Goal: Check status: Check status

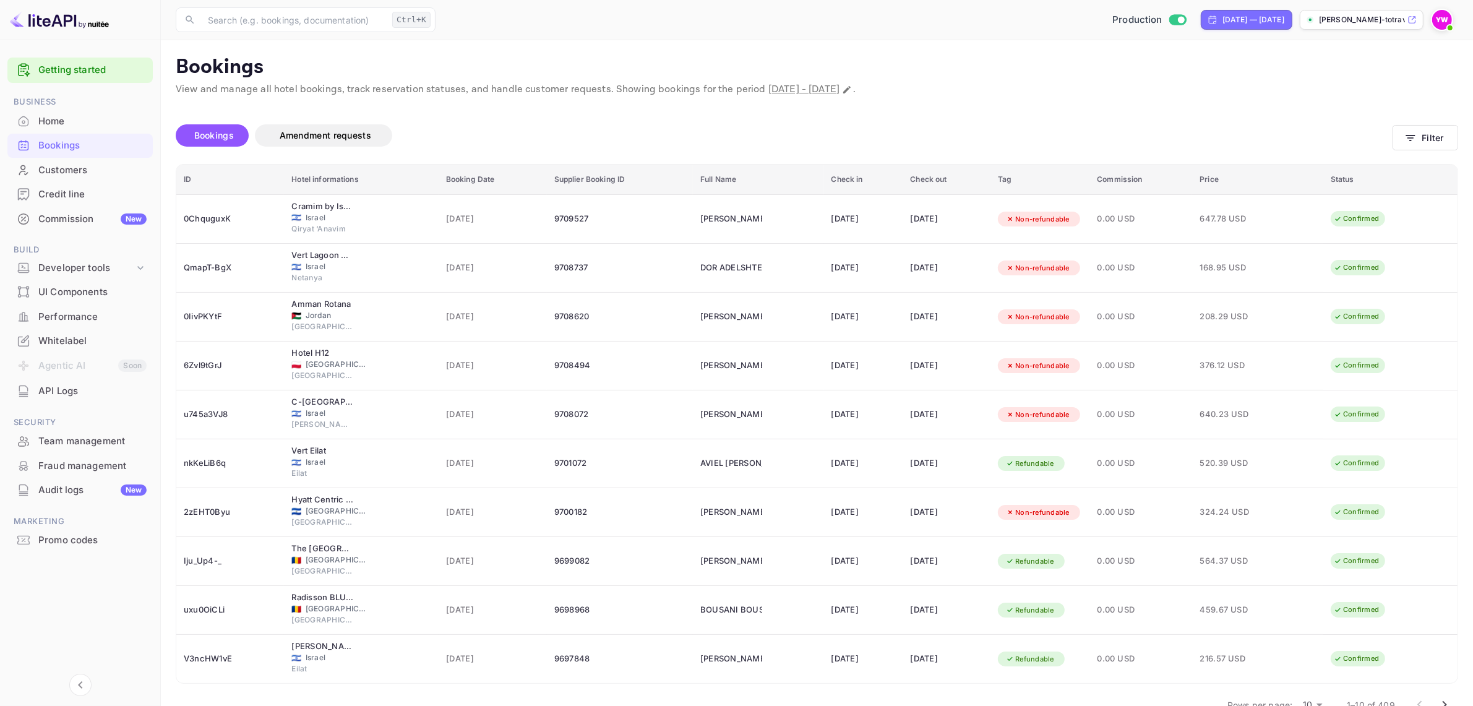
click at [51, 148] on div "Bookings" at bounding box center [92, 146] width 108 height 14
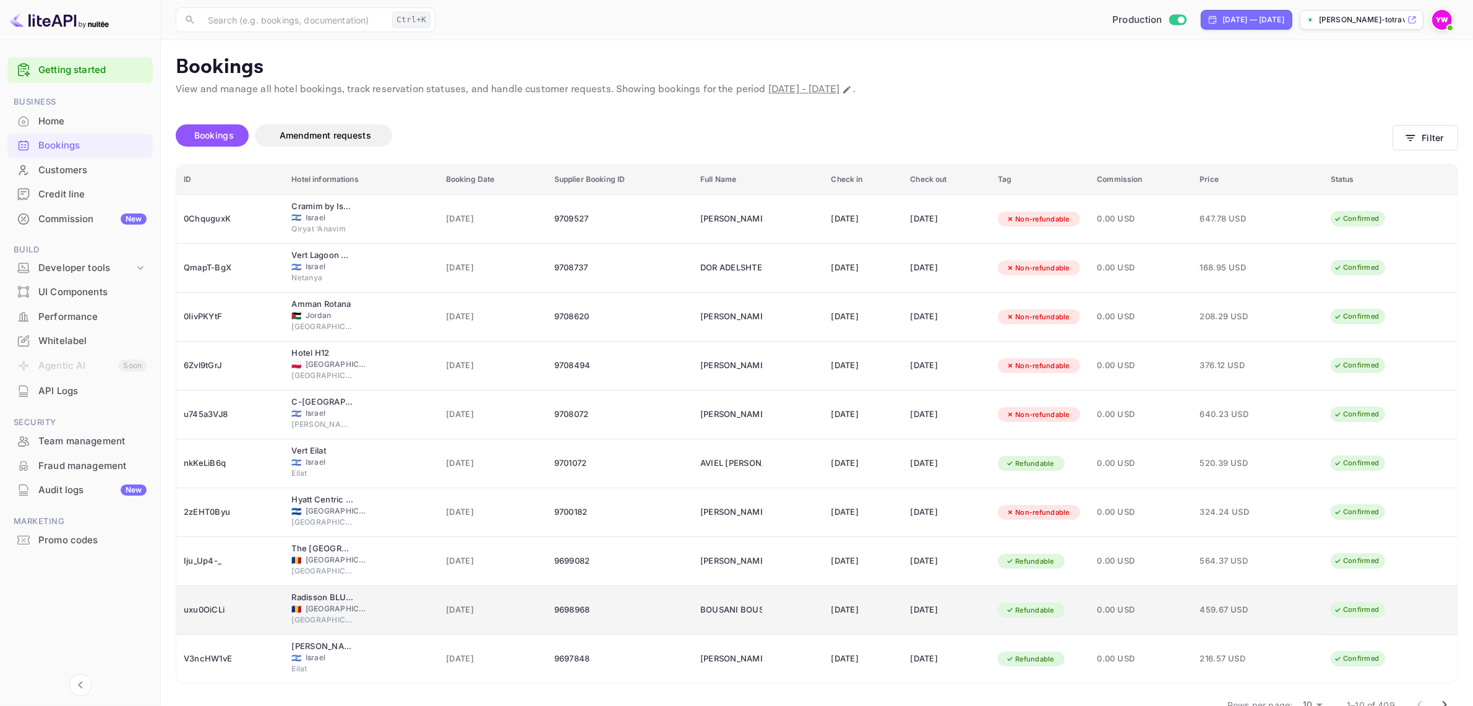
drag, startPoint x: 1219, startPoint y: 559, endPoint x: 1210, endPoint y: 623, distance: 65.0
click at [1213, 591] on tbody "0ChquguxK Cramim by Isrotel exclusive 🇮🇱 Israel Qiryat ‘Anavim 29 Sep 2025 9709…" at bounding box center [816, 438] width 1281 height 489
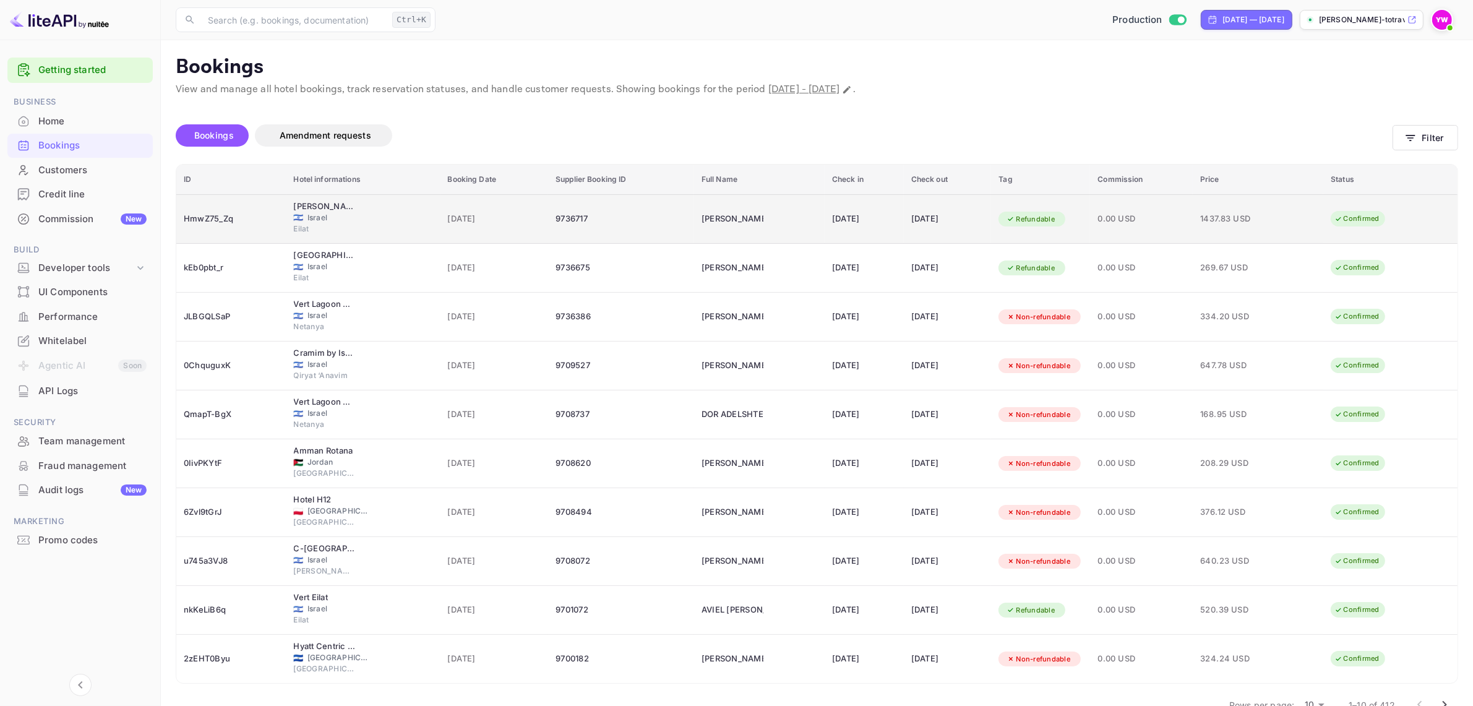
click at [920, 213] on div "15 Oct 2025" at bounding box center [947, 219] width 73 height 20
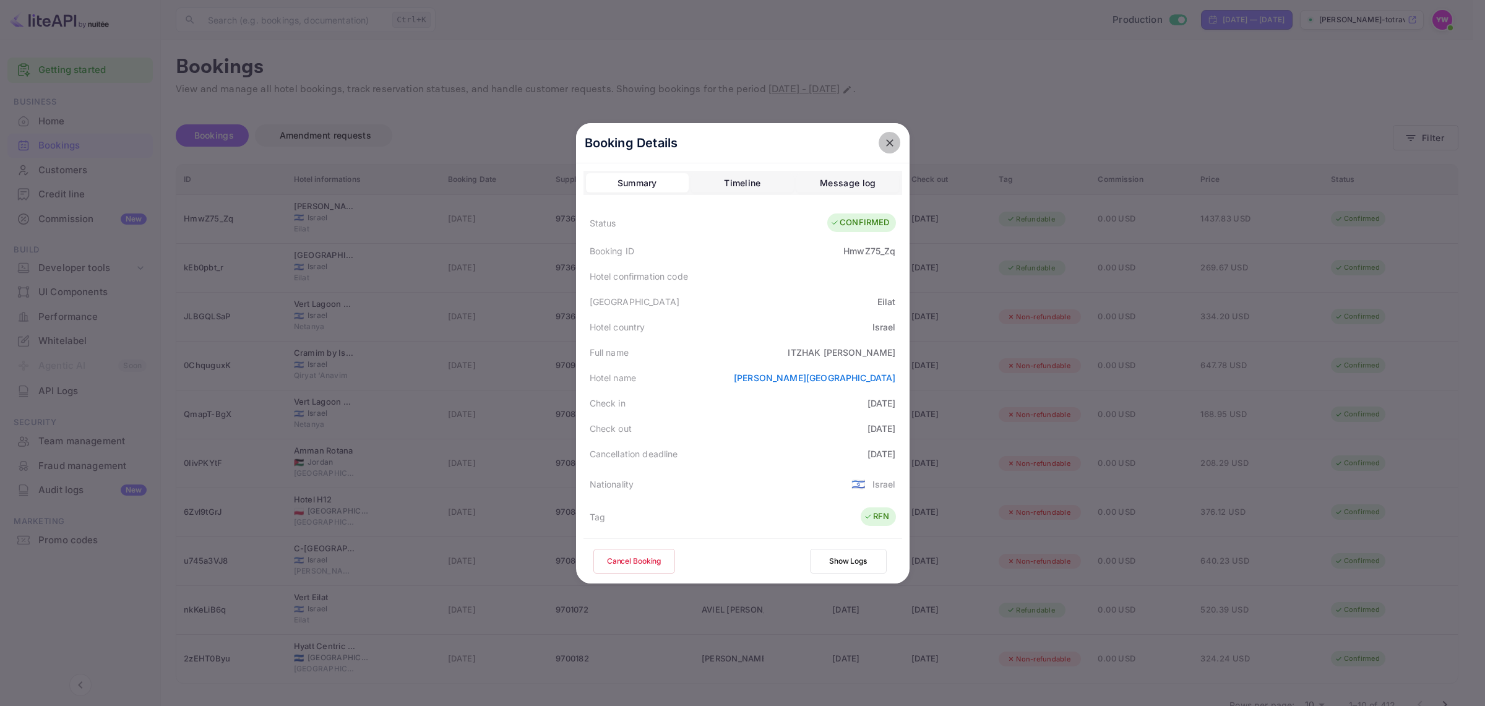
click at [884, 139] on icon "close" at bounding box center [890, 143] width 12 height 12
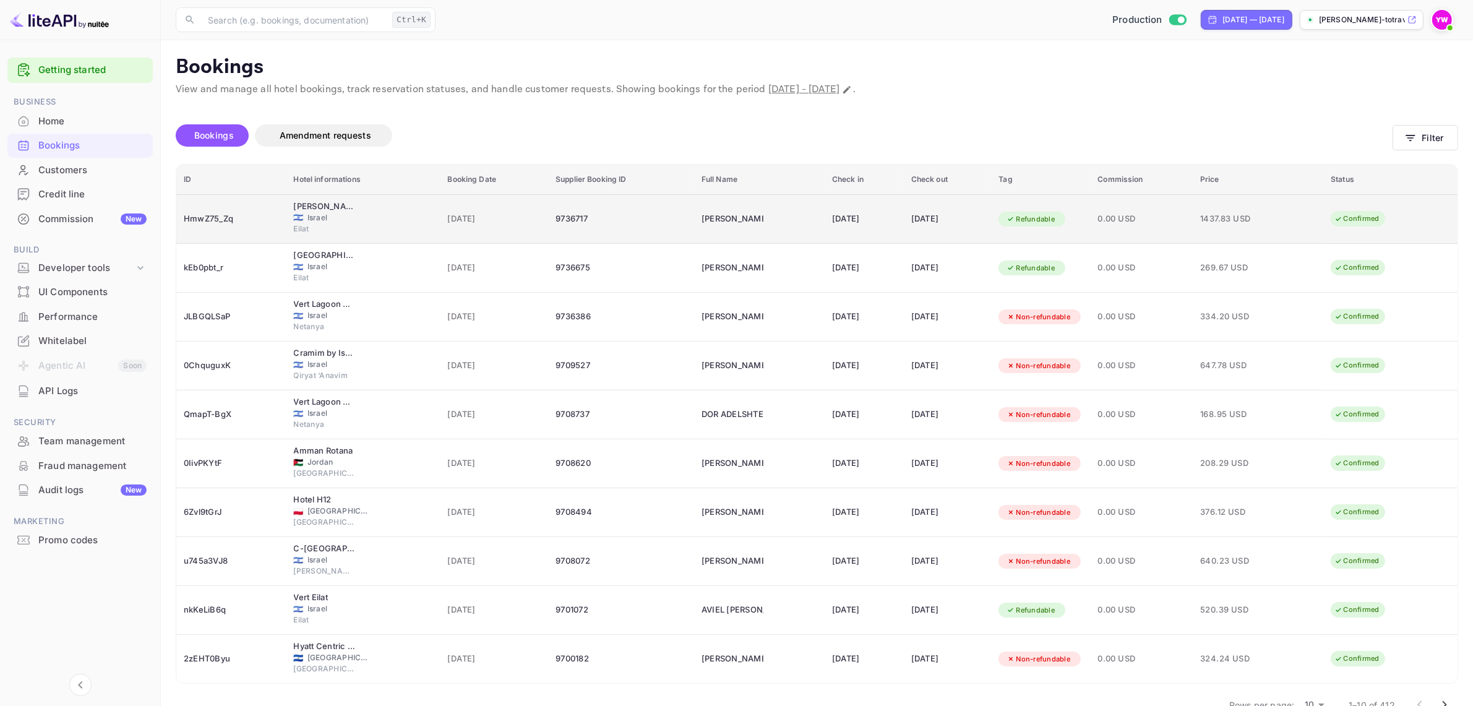
click at [220, 220] on div "HmwZ75_Zq" at bounding box center [231, 219] width 95 height 20
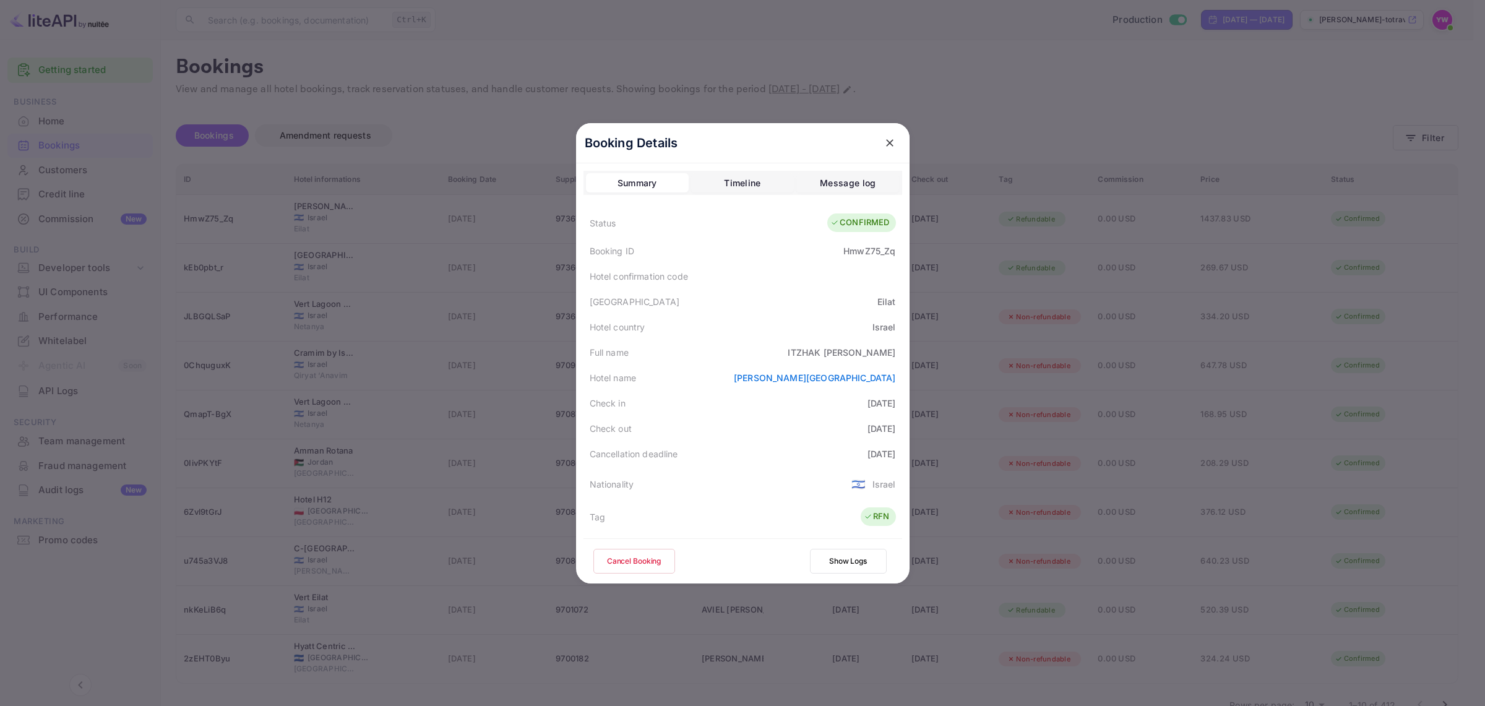
click at [884, 144] on icon "close" at bounding box center [890, 143] width 12 height 12
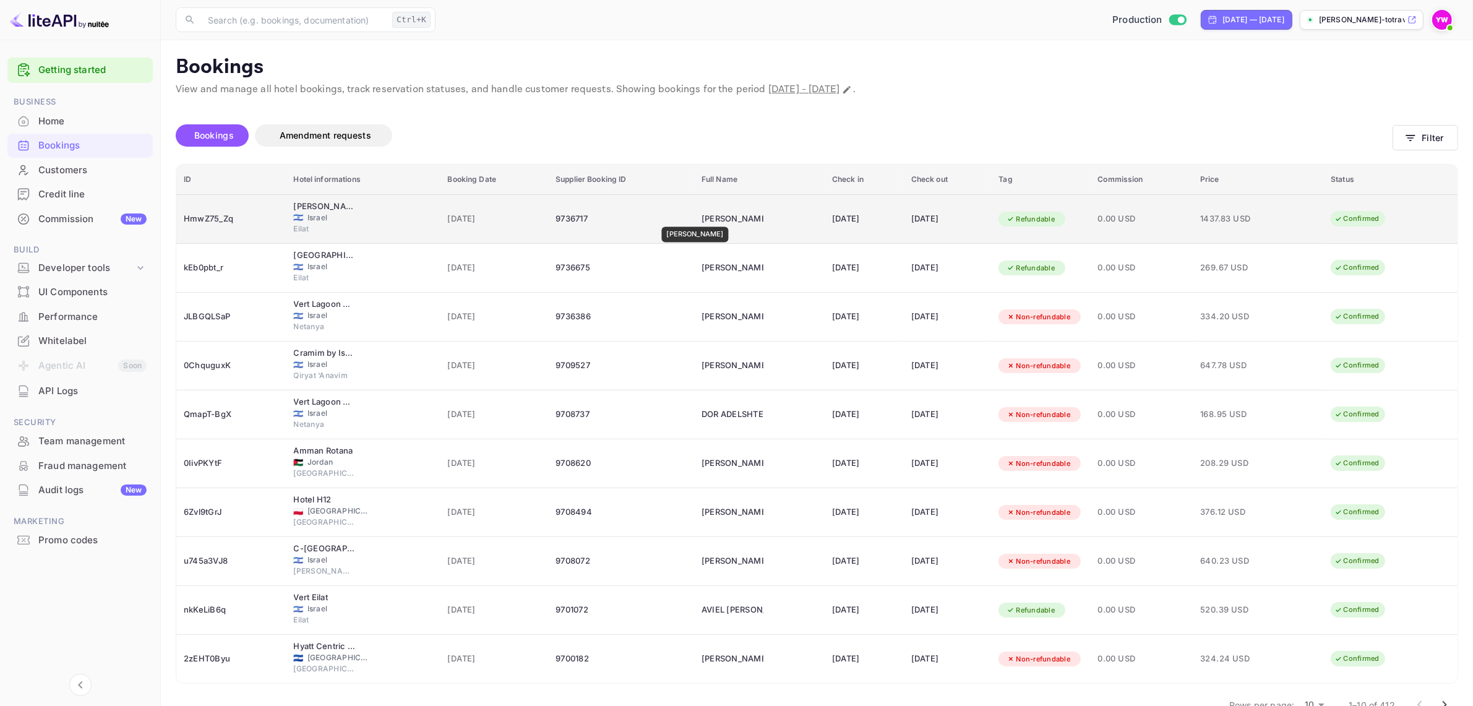
click at [702, 218] on div "ITZHAK SHABO" at bounding box center [733, 219] width 62 height 20
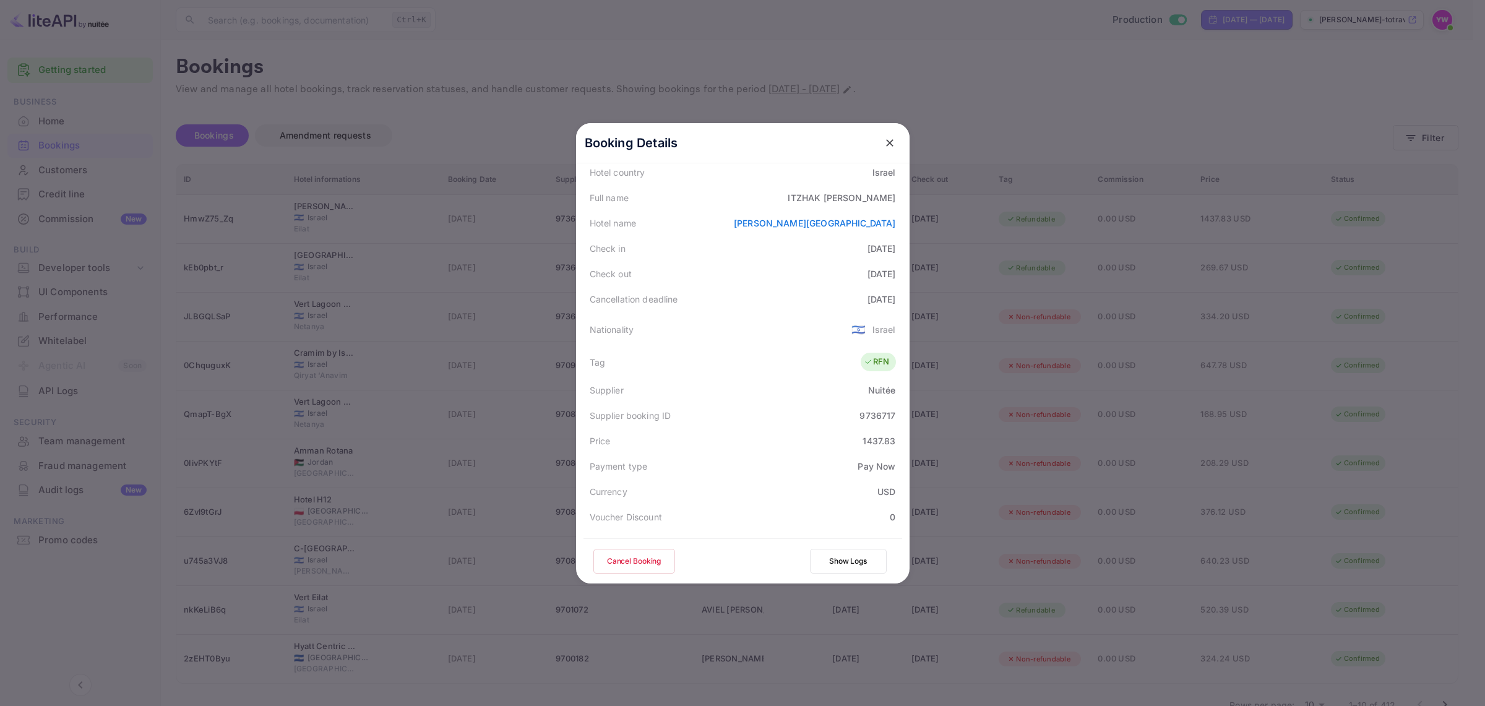
scroll to position [301, 0]
click at [857, 512] on div "Download" at bounding box center [869, 515] width 42 height 13
click at [884, 140] on icon "close" at bounding box center [890, 143] width 12 height 12
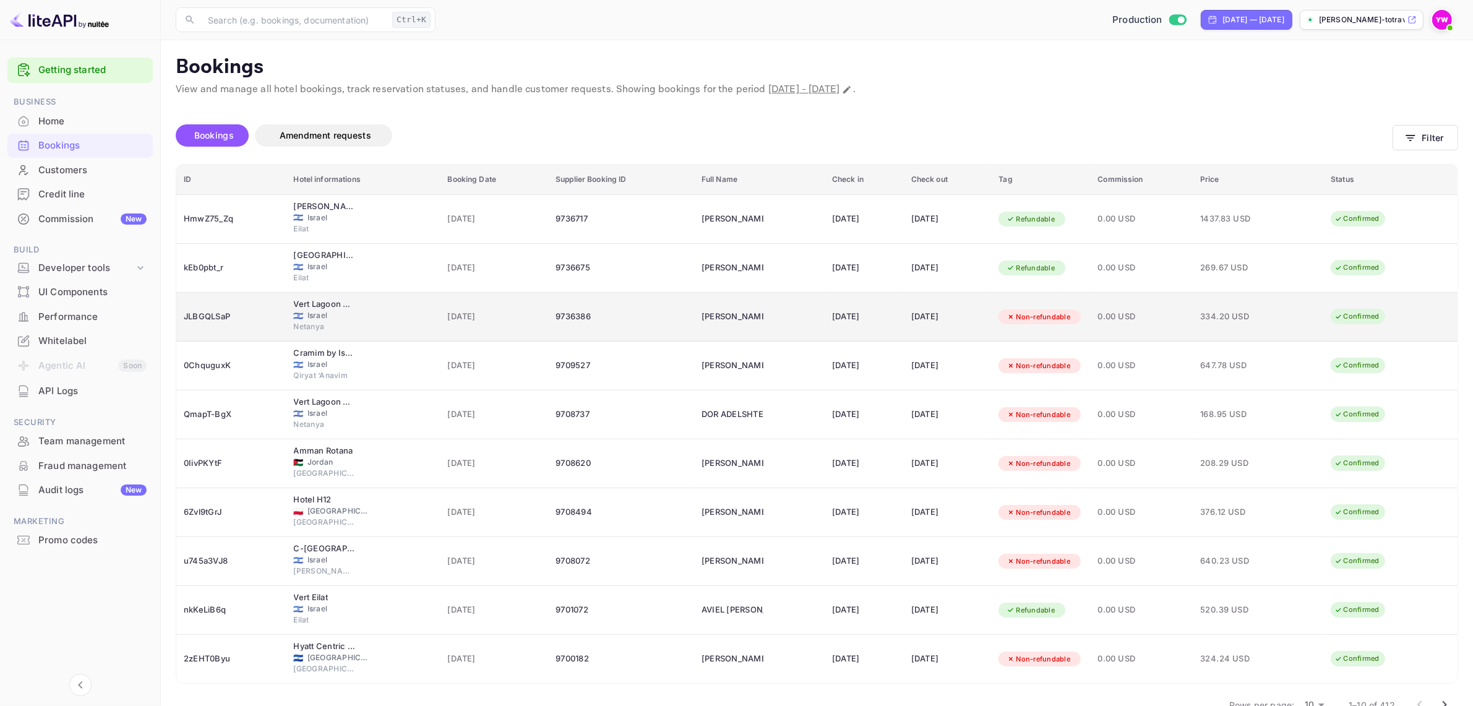
click at [530, 320] on td "[DATE]" at bounding box center [495, 317] width 108 height 49
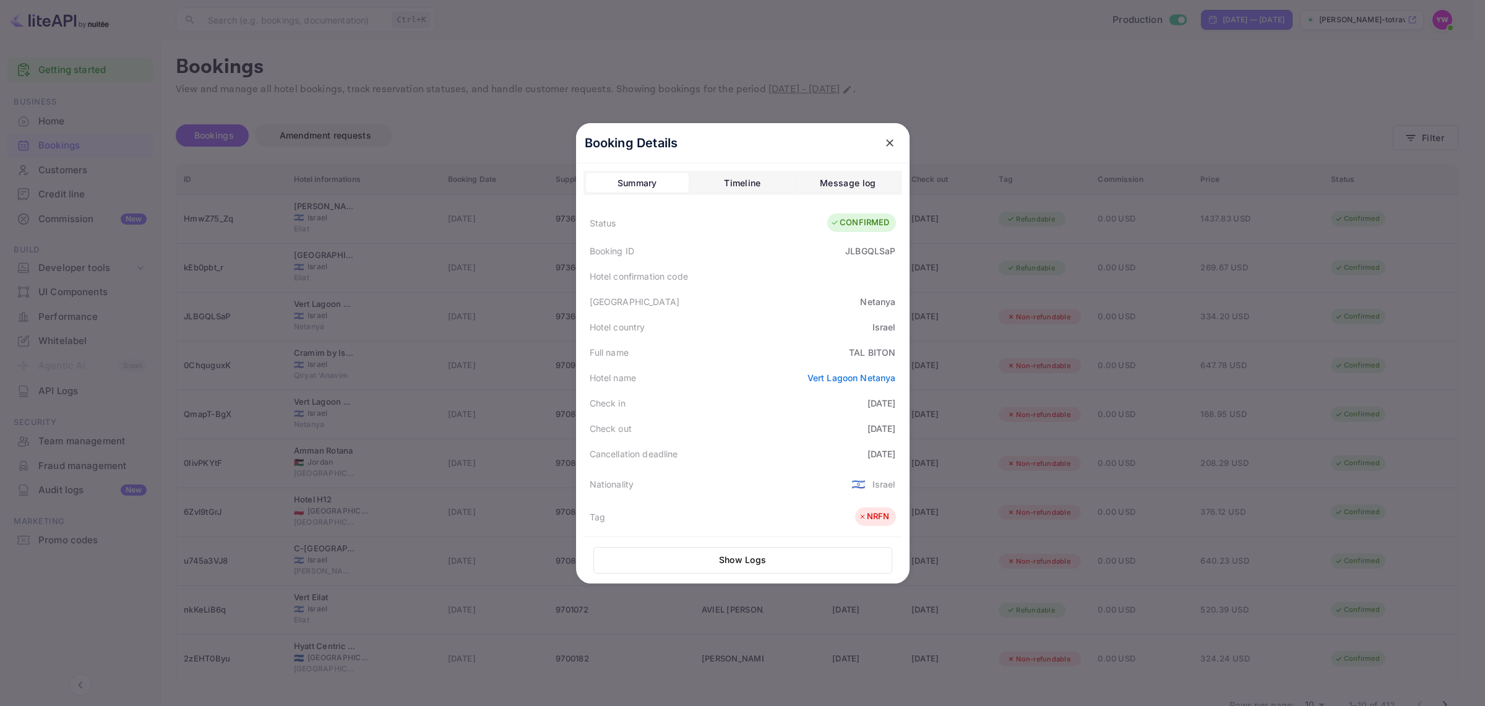
scroll to position [303, 0]
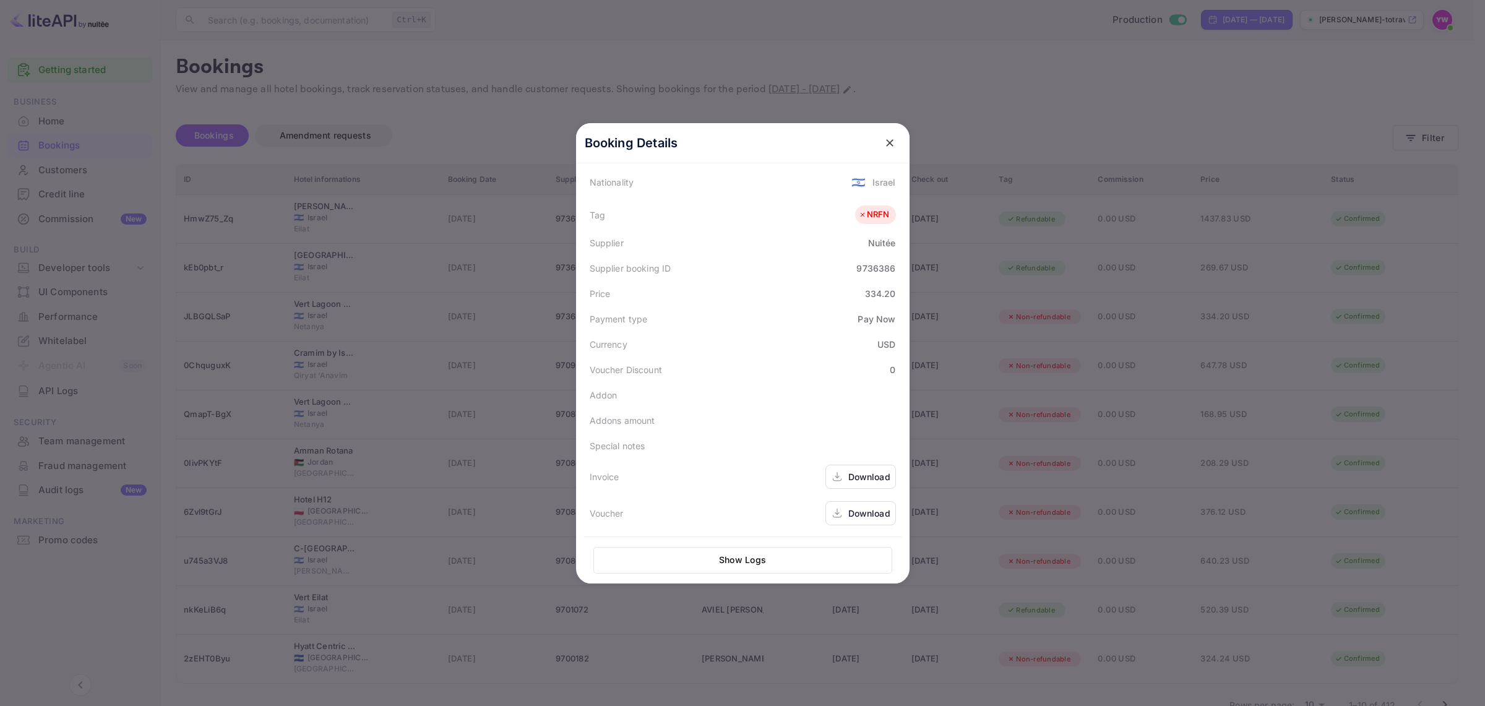
click at [864, 514] on div "Download" at bounding box center [869, 513] width 42 height 13
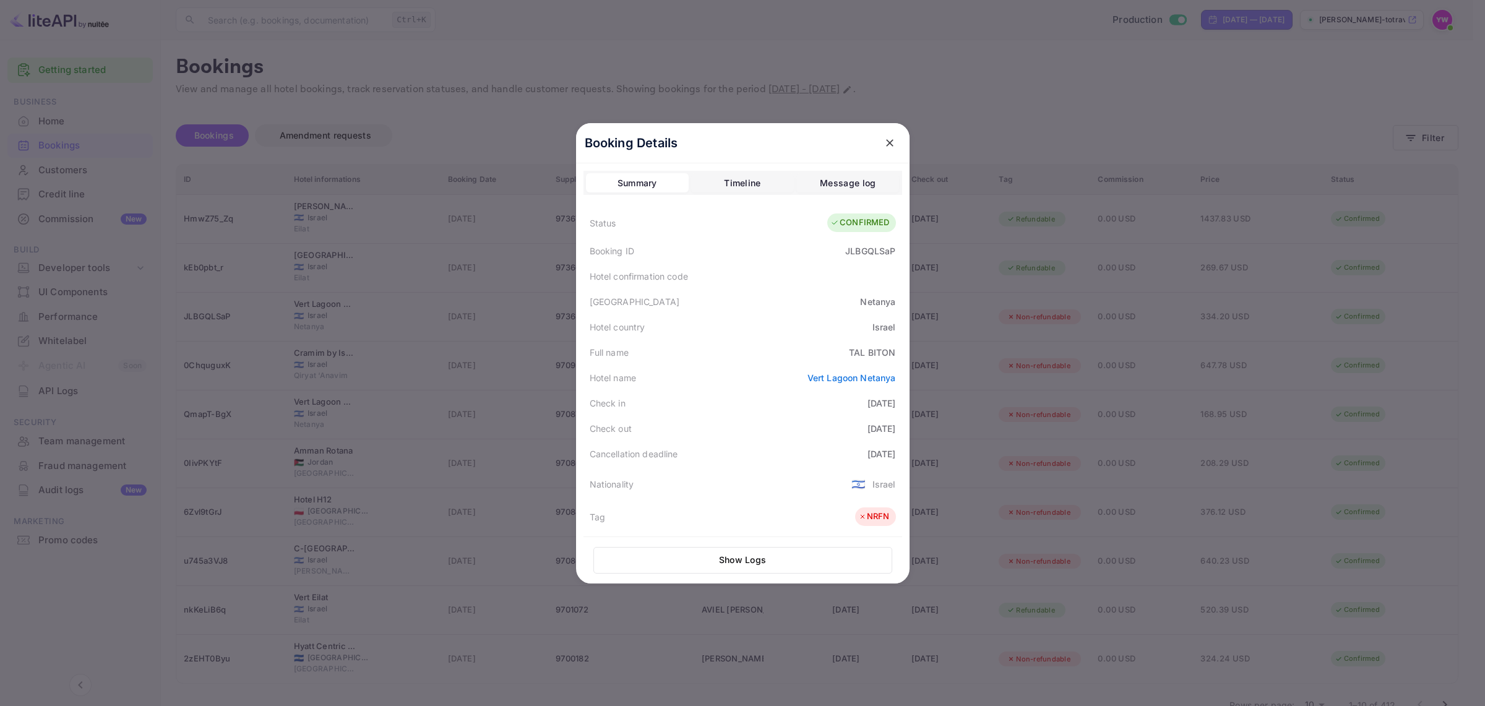
click at [853, 251] on div "JLBGQLSaP" at bounding box center [870, 250] width 50 height 13
copy div "JLBGQLSaP"
click at [884, 137] on icon "close" at bounding box center [890, 143] width 12 height 12
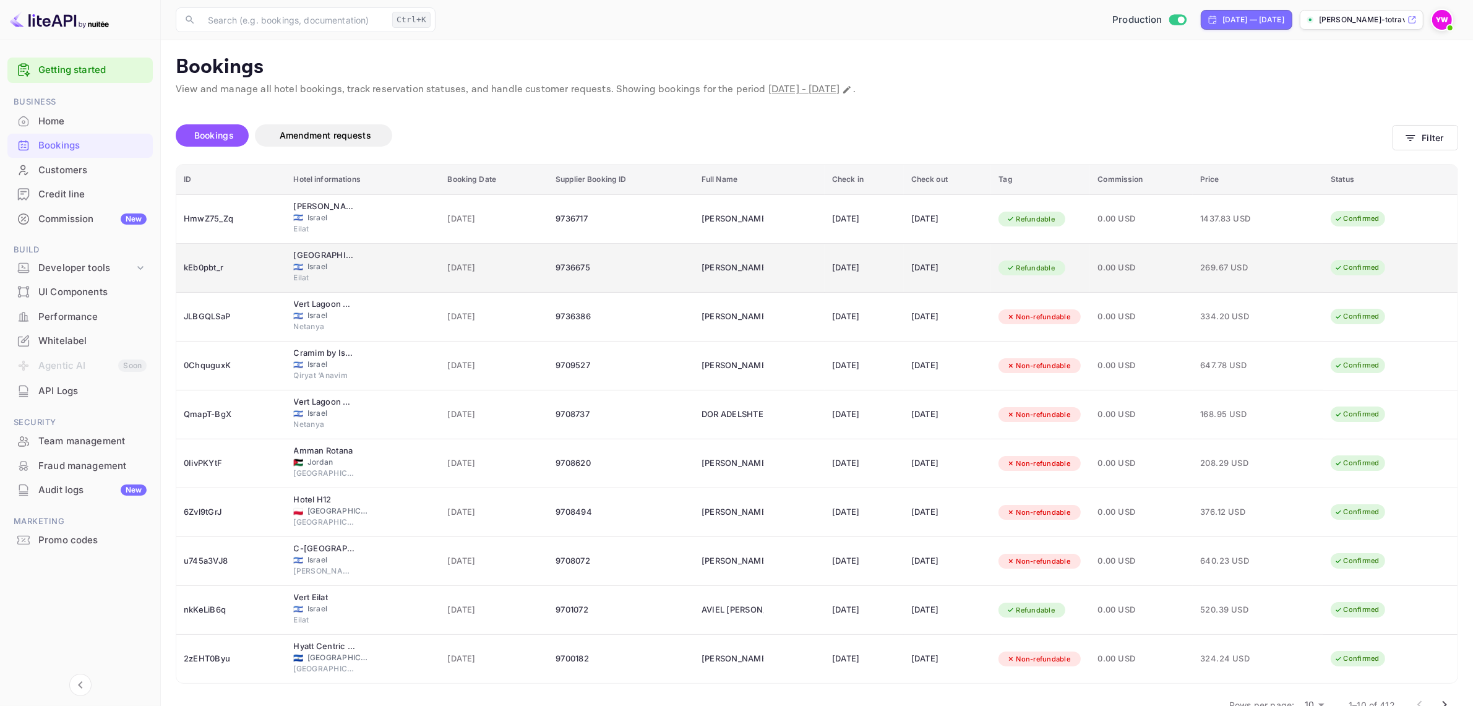
click at [215, 268] on div "kEb0pbt_r" at bounding box center [231, 268] width 95 height 20
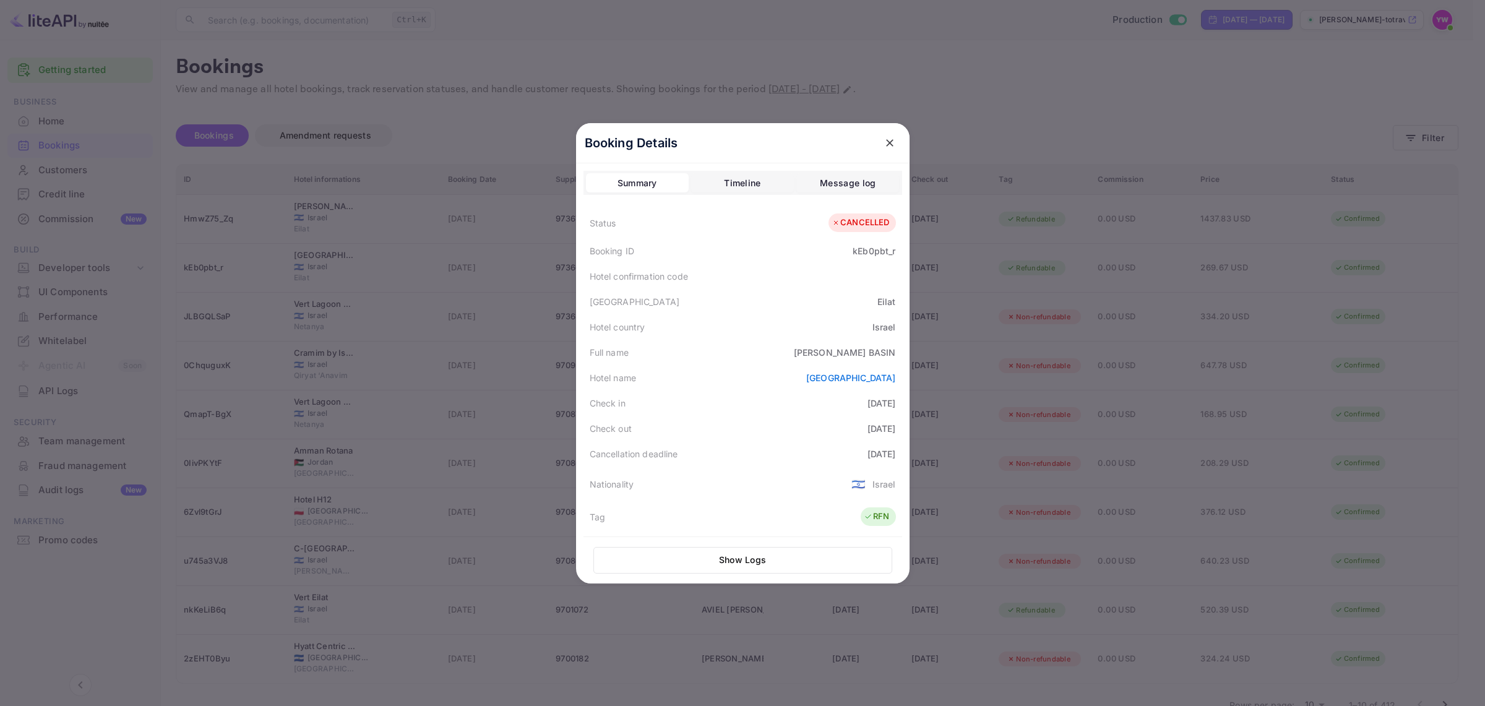
click at [863, 254] on div "kEb0pbt_r" at bounding box center [874, 250] width 43 height 13
copy div "kEb0pbt_r"
